Goal: Information Seeking & Learning: Learn about a topic

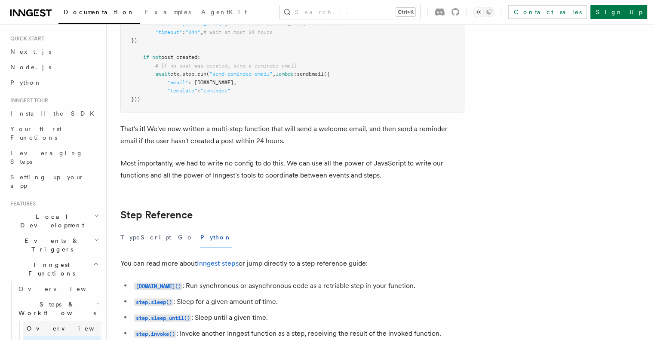
scroll to position [18, 0]
click at [70, 320] on link "Overview" at bounding box center [62, 327] width 78 height 15
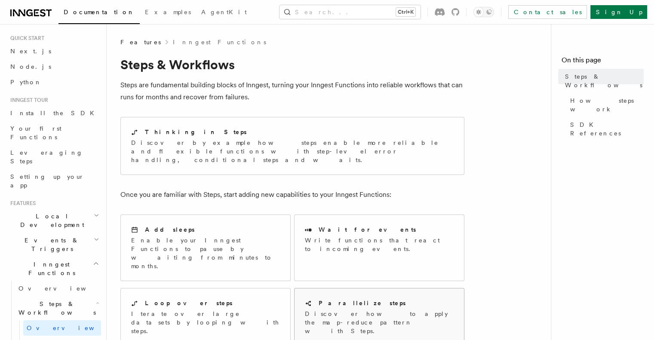
click at [340, 309] on p "Discover how to apply the map-reduce pattern with Steps." at bounding box center [379, 322] width 149 height 26
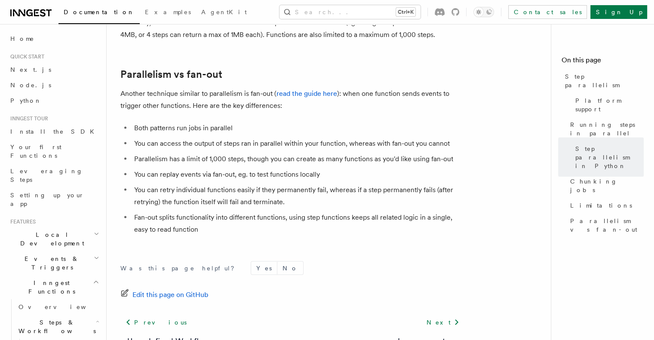
scroll to position [1603, 0]
